Goal: Task Accomplishment & Management: Manage account settings

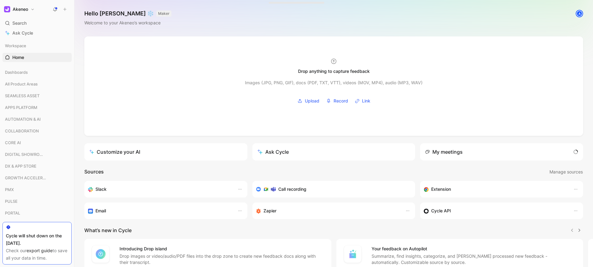
click at [53, 8] on icon at bounding box center [55, 9] width 5 height 5
click at [22, 10] on h1 "Akeneo" at bounding box center [20, 9] width 15 height 6
click at [19, 64] on div "Workspace settings G then S" at bounding box center [42, 64] width 76 height 10
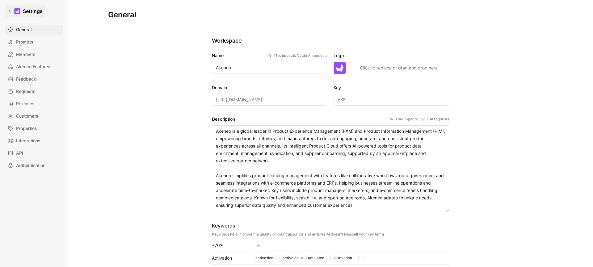
click at [10, 8] on link "Settings" at bounding box center [25, 11] width 40 height 12
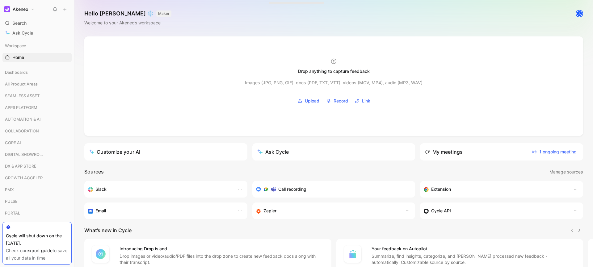
click at [27, 9] on h1 "Akeneo" at bounding box center [20, 9] width 15 height 6
click at [25, 40] on div "Account settings" at bounding box center [42, 40] width 76 height 10
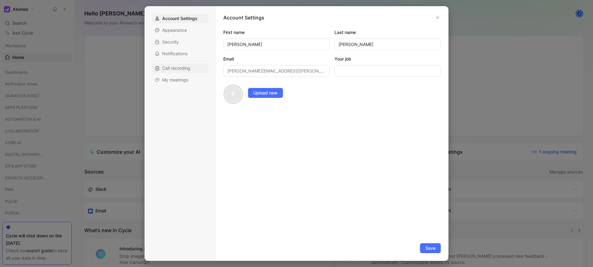
click at [177, 67] on span "Call recording" at bounding box center [176, 68] width 28 height 6
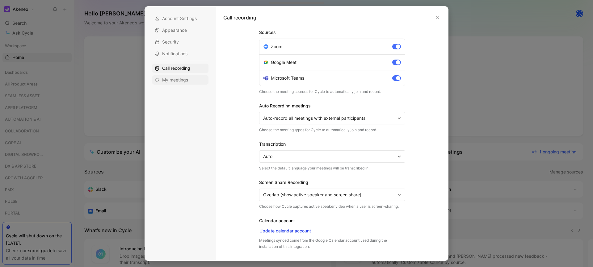
click at [175, 79] on span "My meetings" at bounding box center [175, 80] width 26 height 6
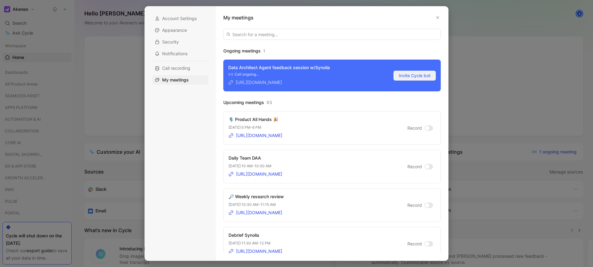
click at [407, 76] on span "Invite Cycle bot" at bounding box center [415, 75] width 32 height 7
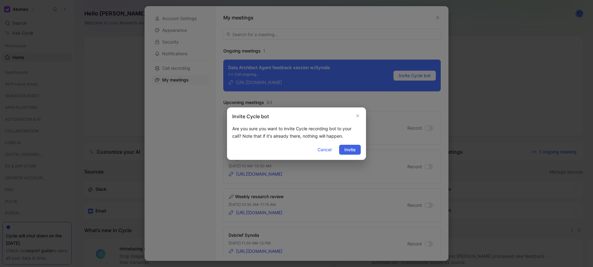
click at [346, 150] on span "Invite" at bounding box center [349, 149] width 11 height 7
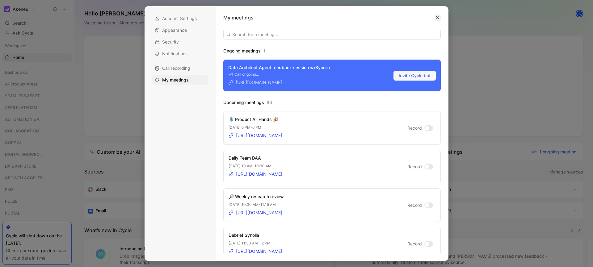
click at [436, 17] on icon "button" at bounding box center [438, 18] width 4 height 4
